Goal: Find specific page/section: Find specific page/section

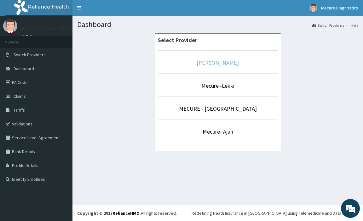
click at [211, 64] on link "[PERSON_NAME]" at bounding box center [217, 62] width 42 height 7
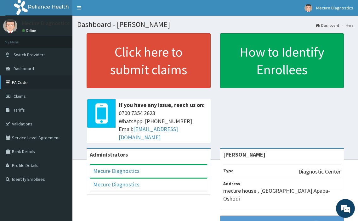
click at [25, 82] on link "PA Code" at bounding box center [36, 83] width 72 height 14
